Goal: Book appointment/travel/reservation

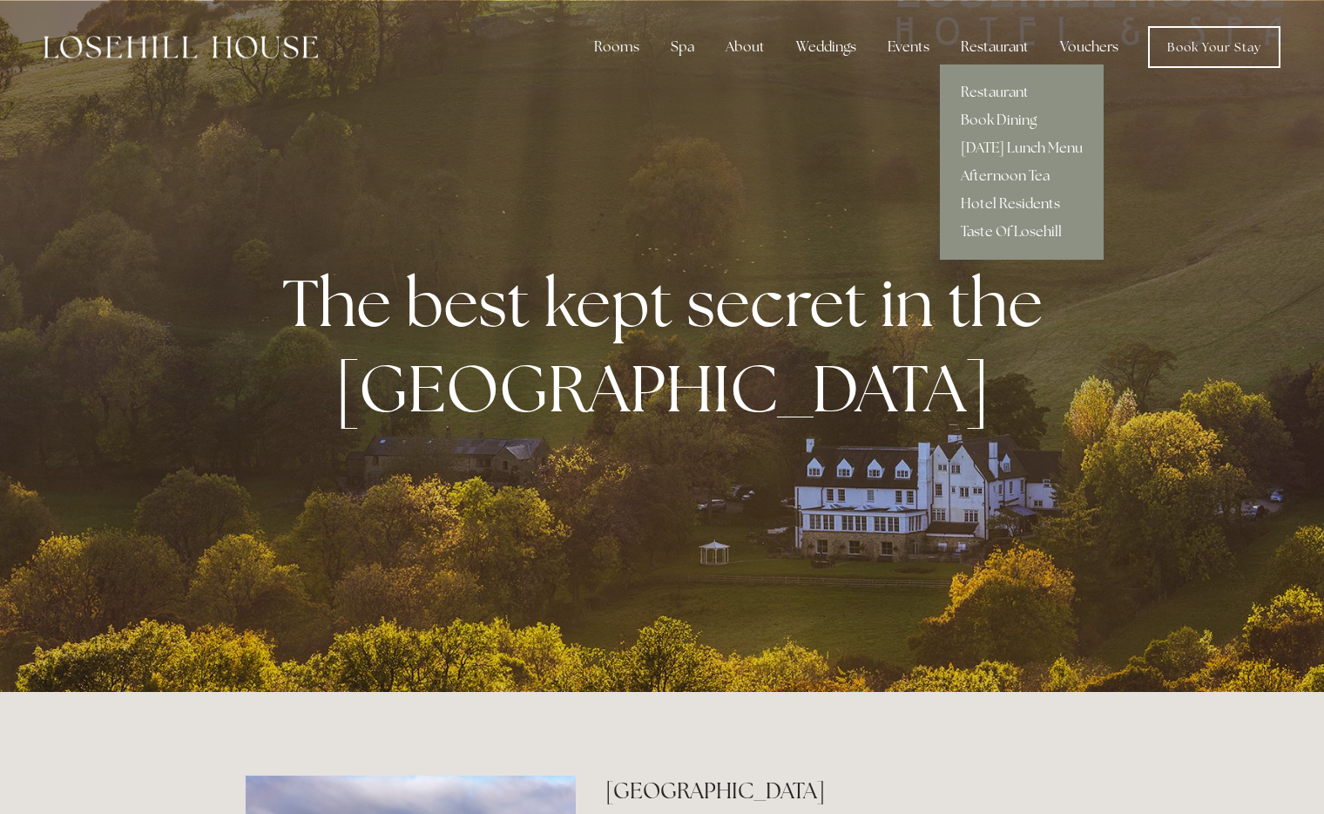
click at [1008, 51] on div "Restaurant" at bounding box center [995, 47] width 96 height 35
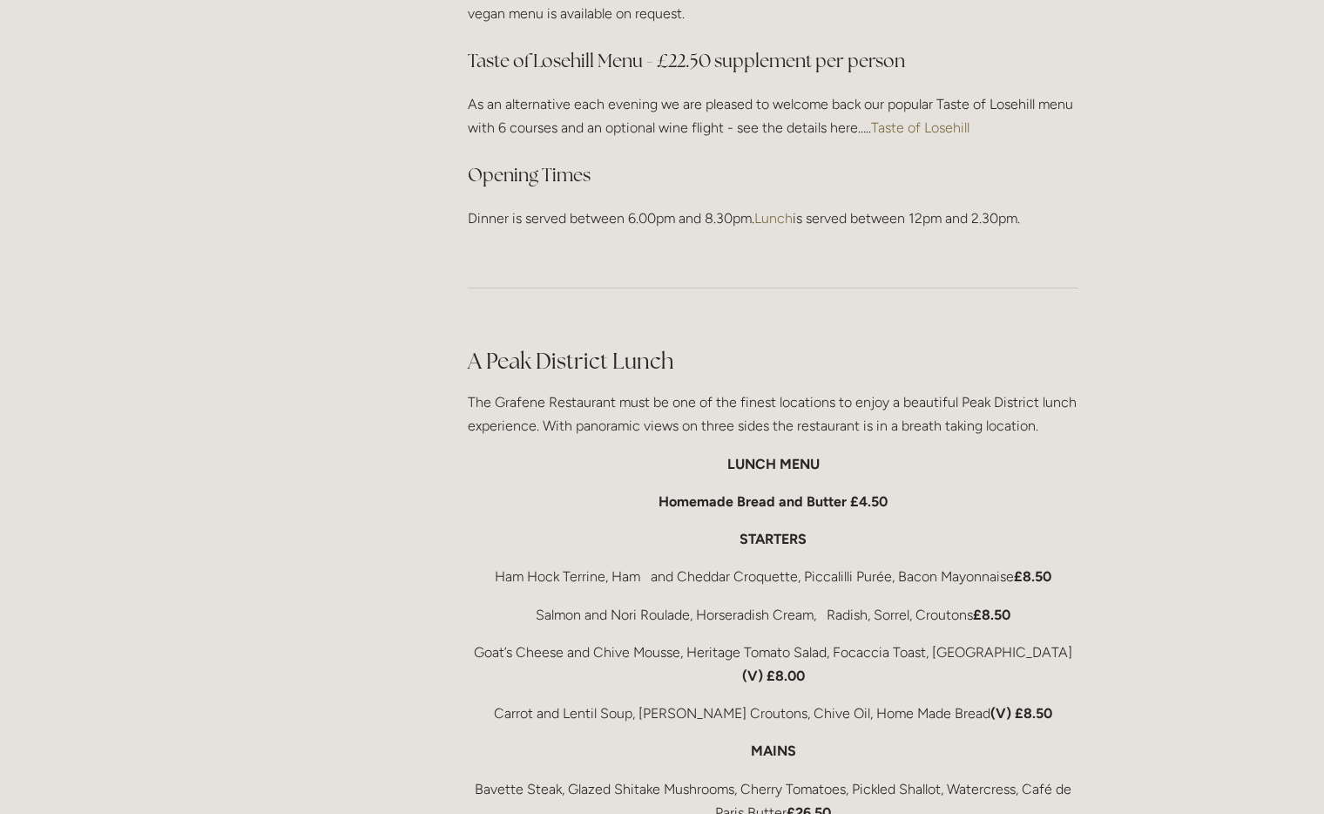
scroll to position [2964, 0]
